Goal: Task Accomplishment & Management: Use online tool/utility

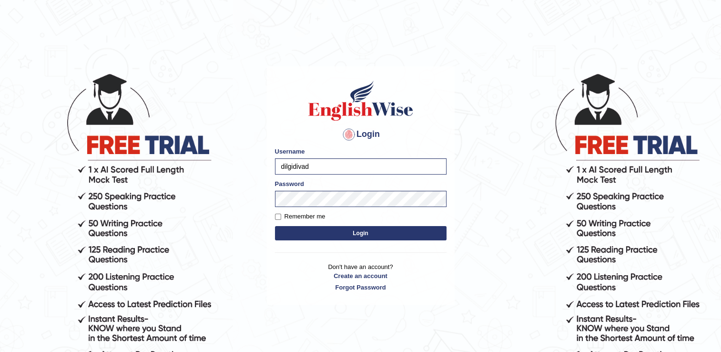
type input "dilgidiva"
click at [290, 229] on button "Login" at bounding box center [360, 233] width 171 height 14
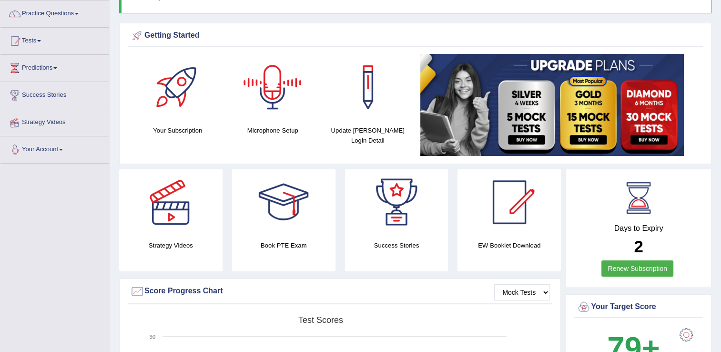
scroll to position [71, 0]
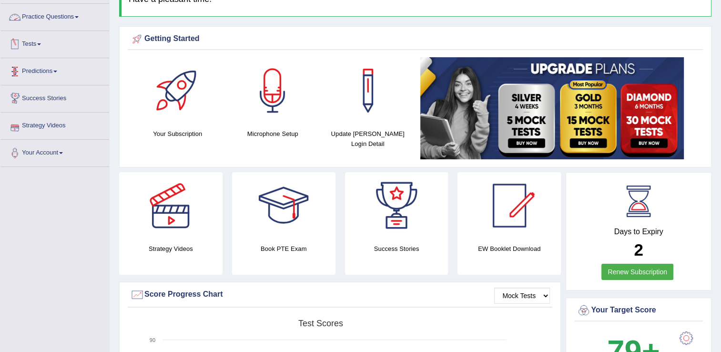
click at [75, 19] on link "Practice Questions" at bounding box center [54, 16] width 109 height 24
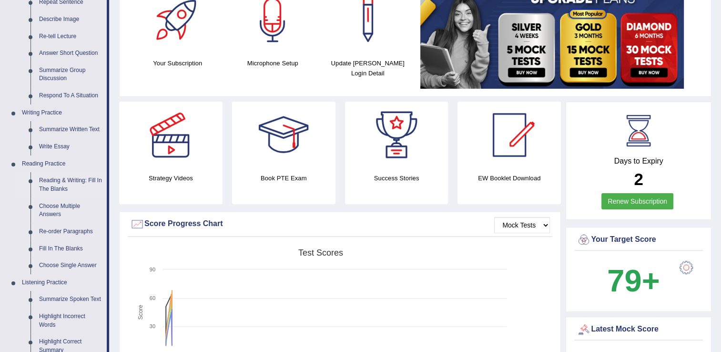
scroll to position [162, 0]
